Goal: Transaction & Acquisition: Purchase product/service

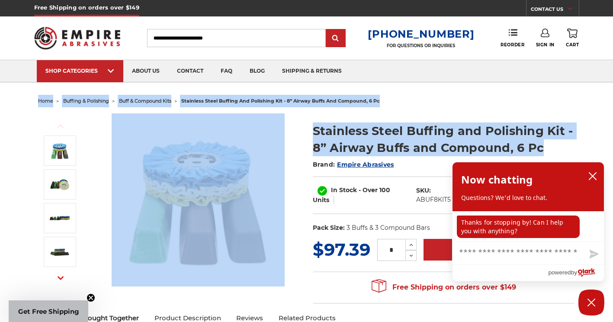
drag, startPoint x: 31, startPoint y: 101, endPoint x: 606, endPoint y: 149, distance: 577.3
click at [482, 97] on ul "home buffing & polishing buff & compound kits stainless steel buffing and polis…" at bounding box center [307, 101] width 538 height 13
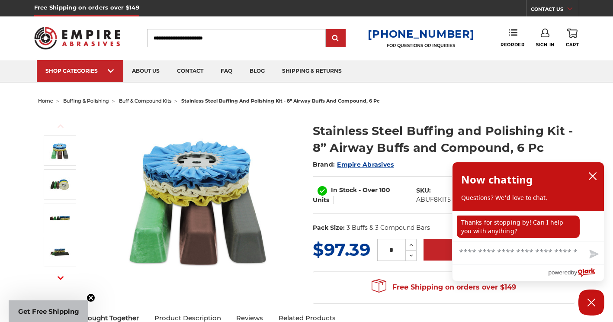
drag, startPoint x: 590, startPoint y: 123, endPoint x: 595, endPoint y: 133, distance: 11.0
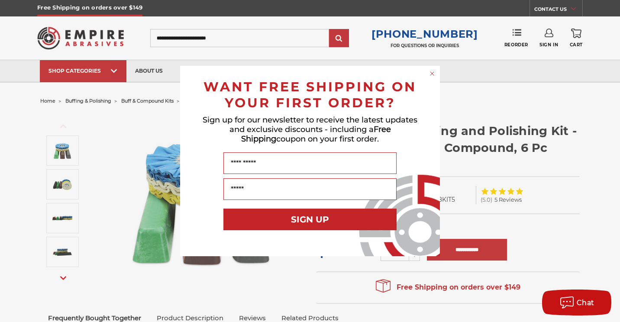
drag, startPoint x: 183, startPoint y: 181, endPoint x: 157, endPoint y: 190, distance: 27.8
click at [157, 190] on div "Close dialog WANT FREE SHIPPING ON YOUR FIRST ORDER? Sign up for our newsletter…" at bounding box center [310, 161] width 620 height 322
click at [428, 75] on circle "Close dialog" at bounding box center [432, 74] width 8 height 8
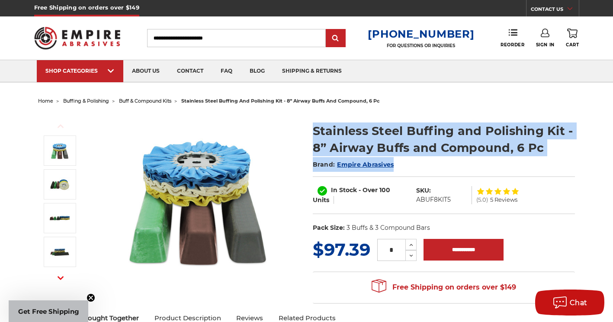
drag, startPoint x: 306, startPoint y: 129, endPoint x: 577, endPoint y: 167, distance: 274.0
click at [577, 167] on div "Previous Next Stainless Steel Buffing and Polishing Kit - 8” Airway Buffs and C…" at bounding box center [307, 207] width 550 height 201
drag, startPoint x: 517, startPoint y: 138, endPoint x: 510, endPoint y: 114, distance: 24.9
click at [510, 114] on section "Stainless Steel Buffing and Polishing Kit - 8” Airway Buffs and Compound, 6 Pc …" at bounding box center [444, 175] width 275 height 124
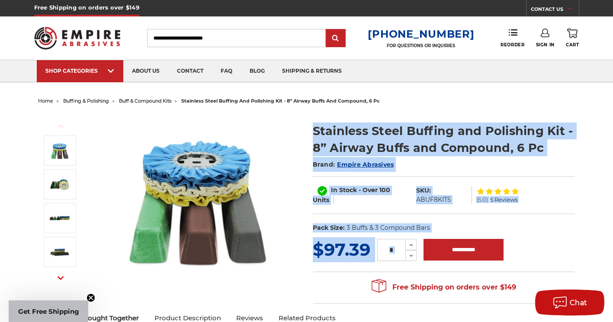
drag, startPoint x: 316, startPoint y: 130, endPoint x: 590, endPoint y: 259, distance: 303.0
copy div "Stainless Steel Buffing and Polishing Kit - 8” Airway Buffs and Compound, 6 Pc …"
